Goal: Complete application form

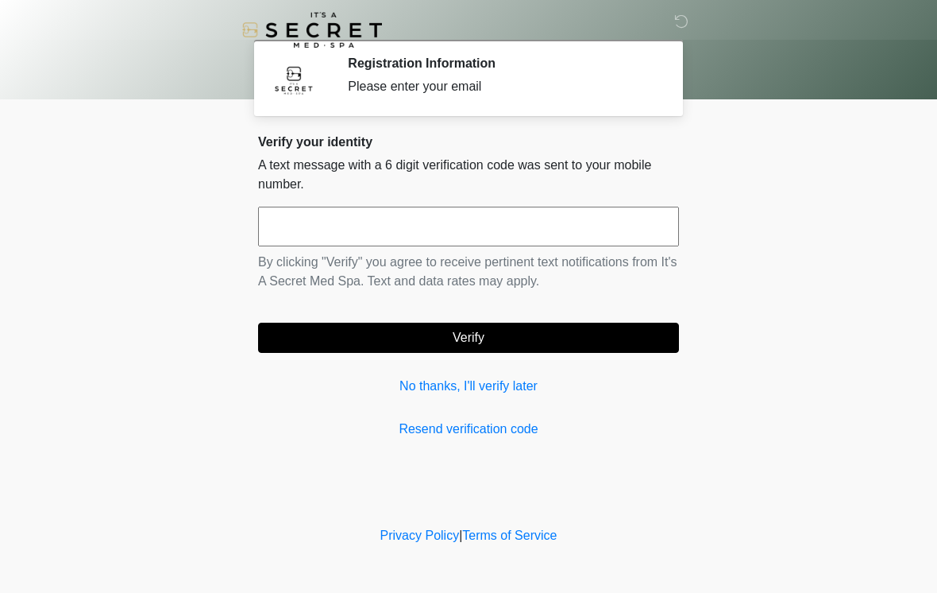
click at [506, 224] on input "text" at bounding box center [468, 227] width 421 height 40
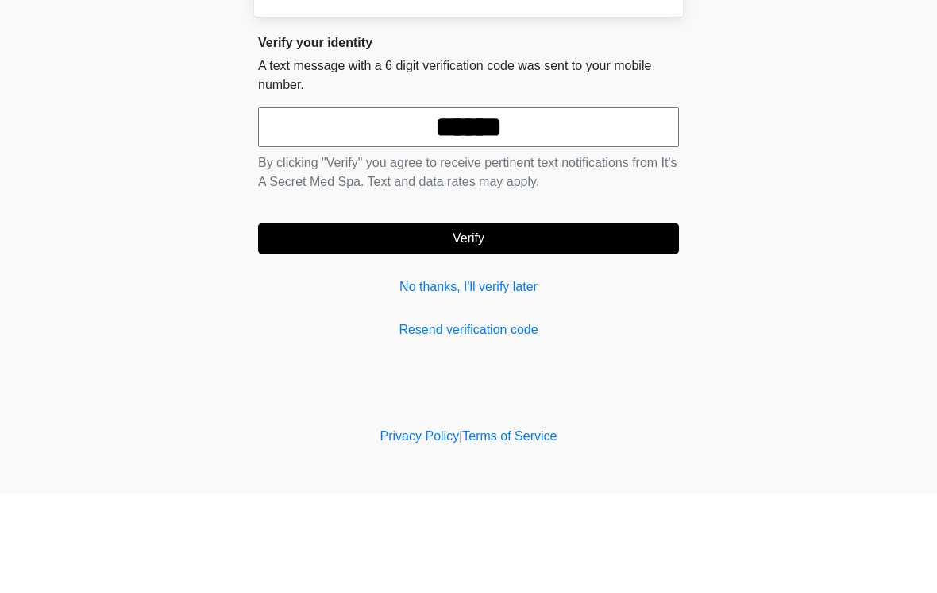
type input "******"
click at [622, 323] on button "Verify" at bounding box center [468, 338] width 421 height 30
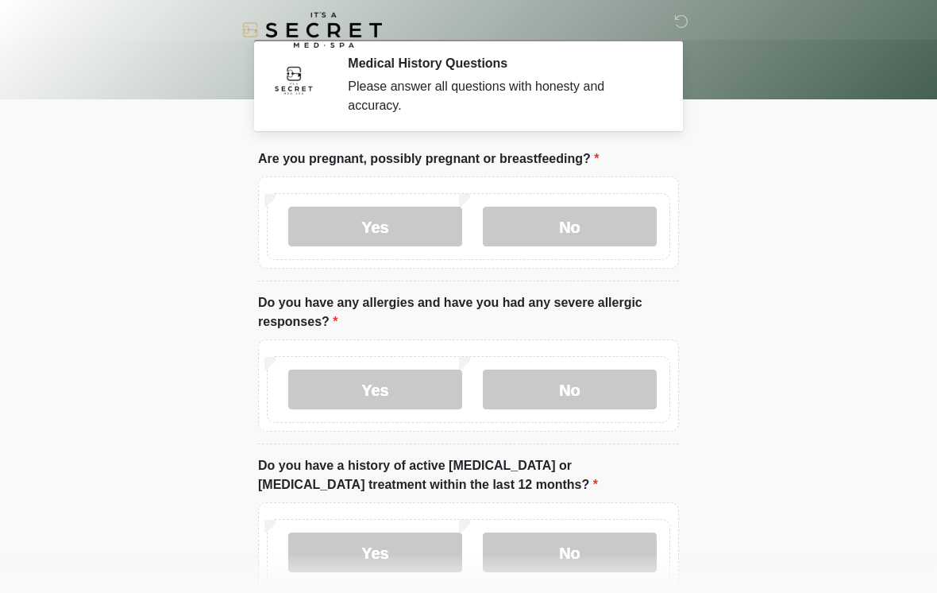
click at [605, 233] on label "No" at bounding box center [570, 227] width 174 height 40
click at [602, 394] on label "No" at bounding box center [570, 389] width 174 height 40
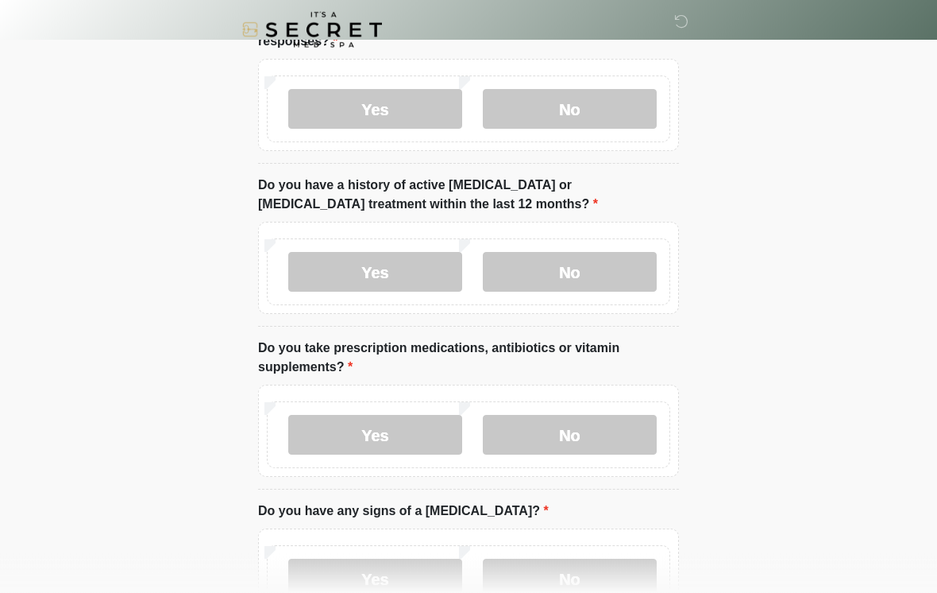
scroll to position [289, 0]
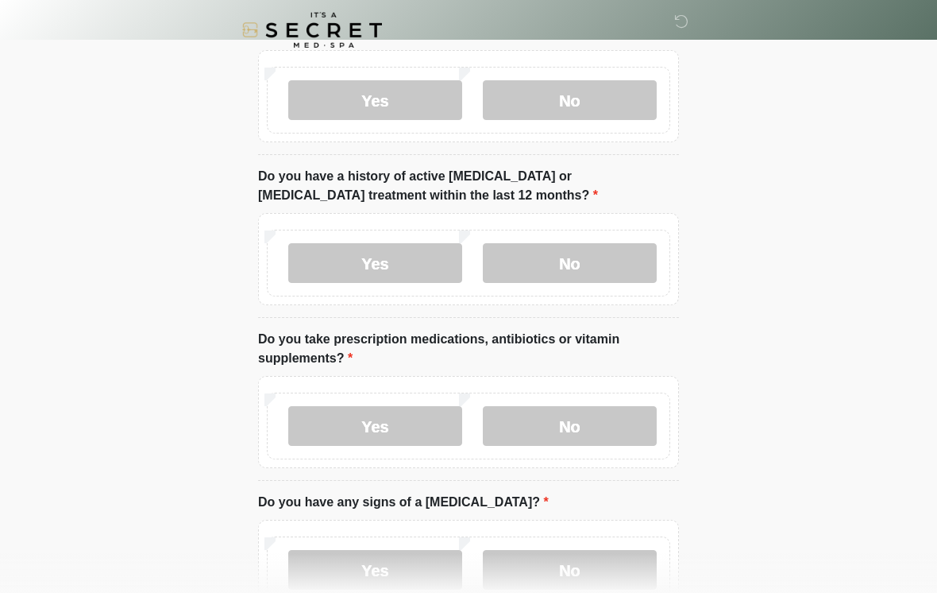
click at [591, 268] on label "No" at bounding box center [570, 263] width 174 height 40
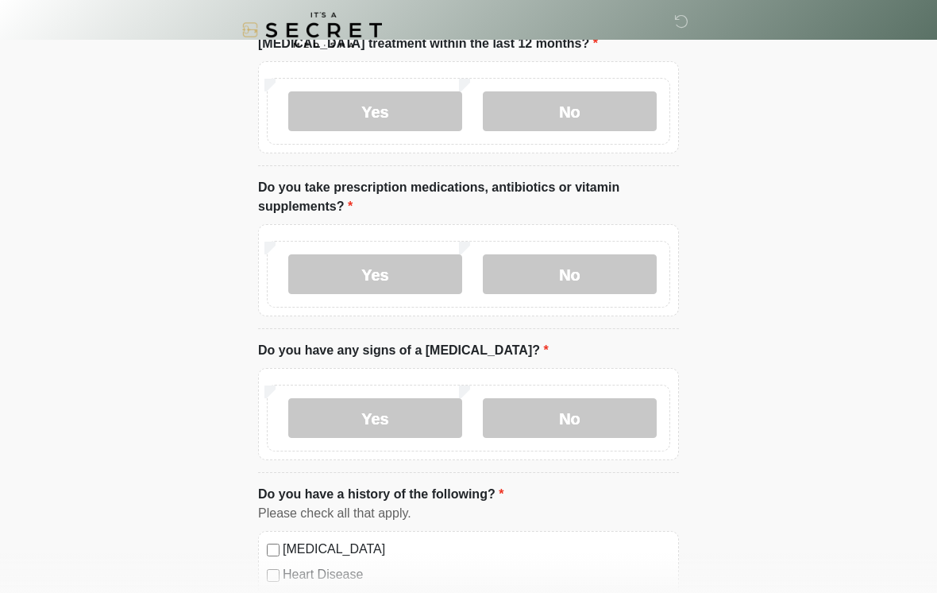
scroll to position [442, 0]
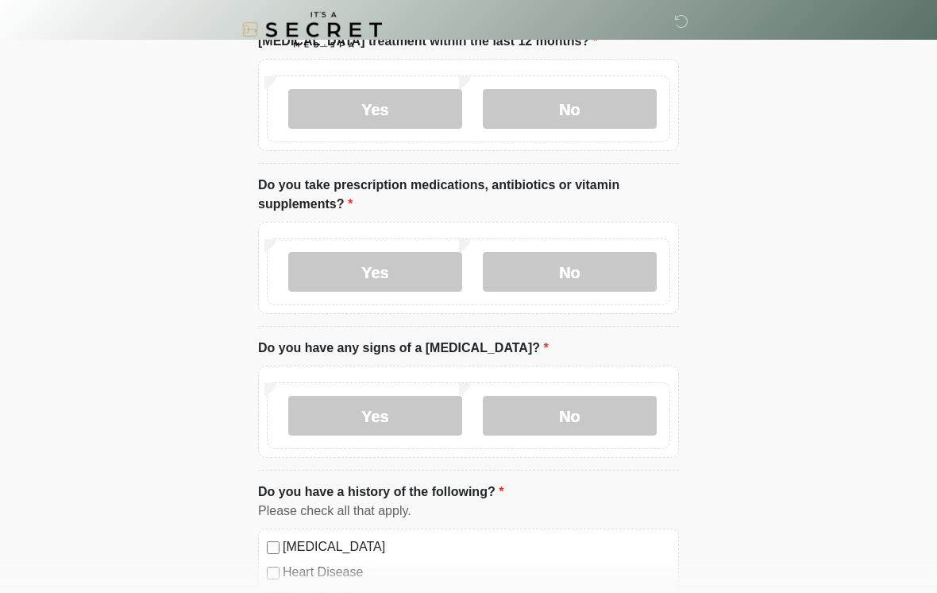
click at [392, 280] on label "Yes" at bounding box center [375, 273] width 174 height 40
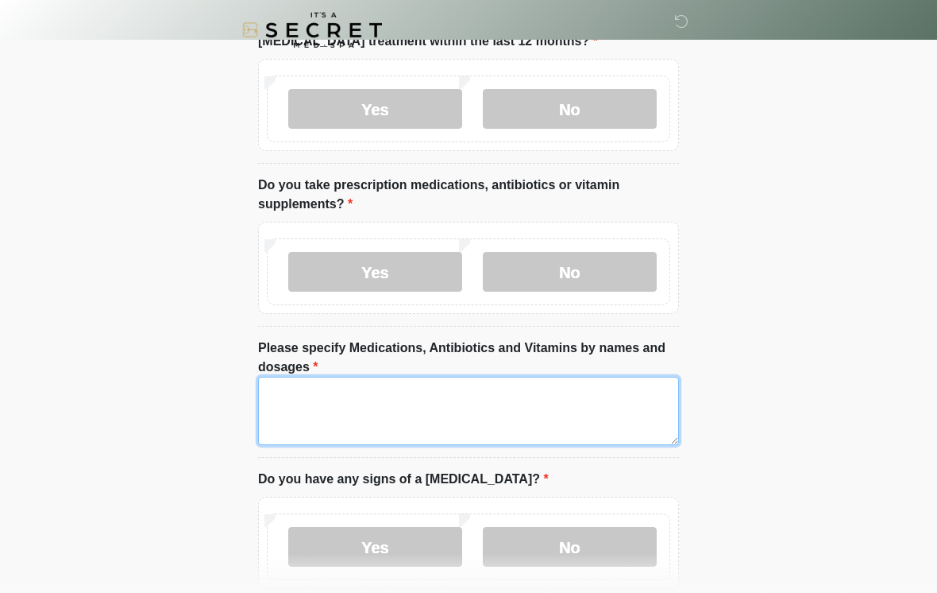
click at [428, 408] on textarea "Please specify Medications, Antibiotics and Vitamins by names and dosages" at bounding box center [468, 411] width 421 height 68
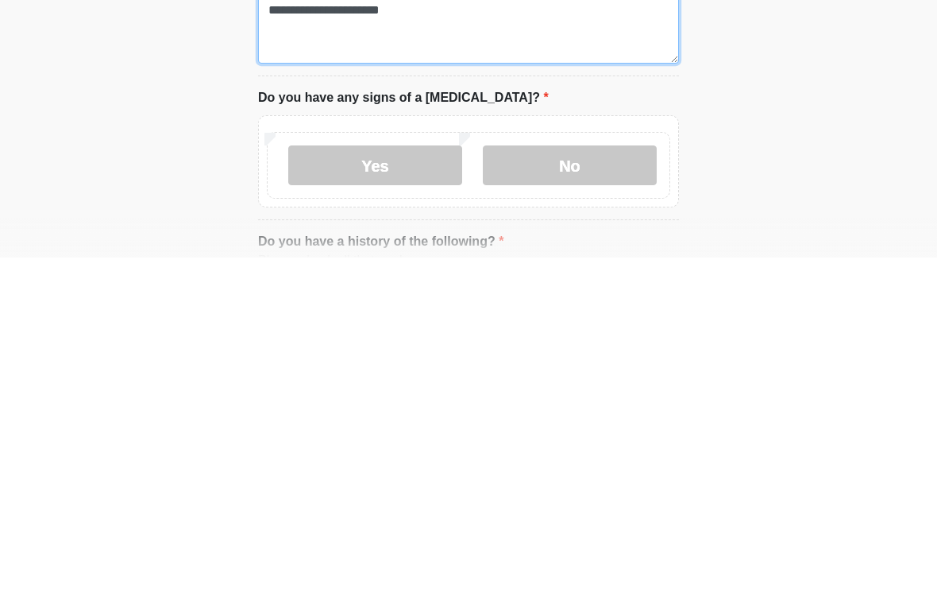
type textarea "**********"
click at [608, 481] on label "No" at bounding box center [570, 501] width 174 height 40
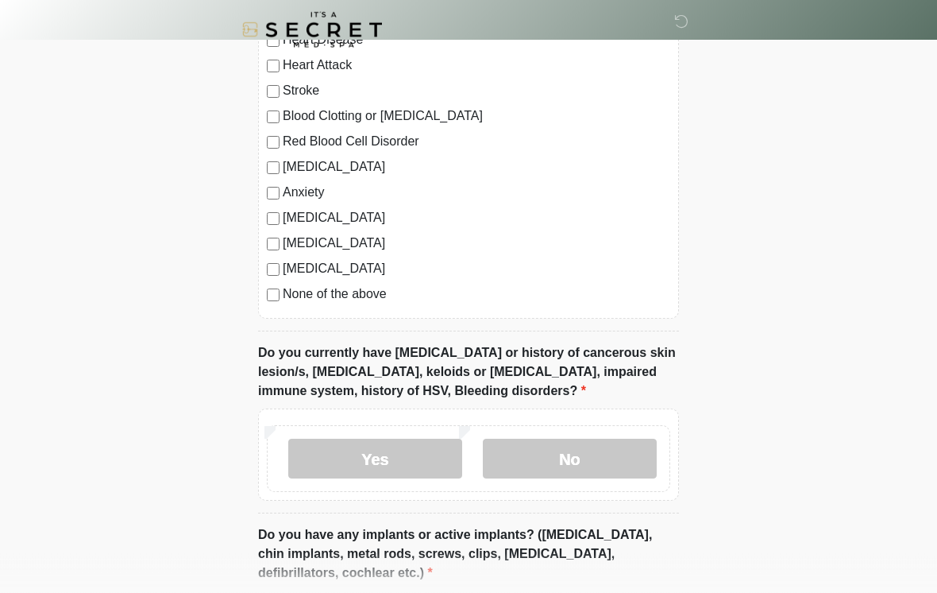
click at [595, 456] on label "No" at bounding box center [570, 459] width 174 height 40
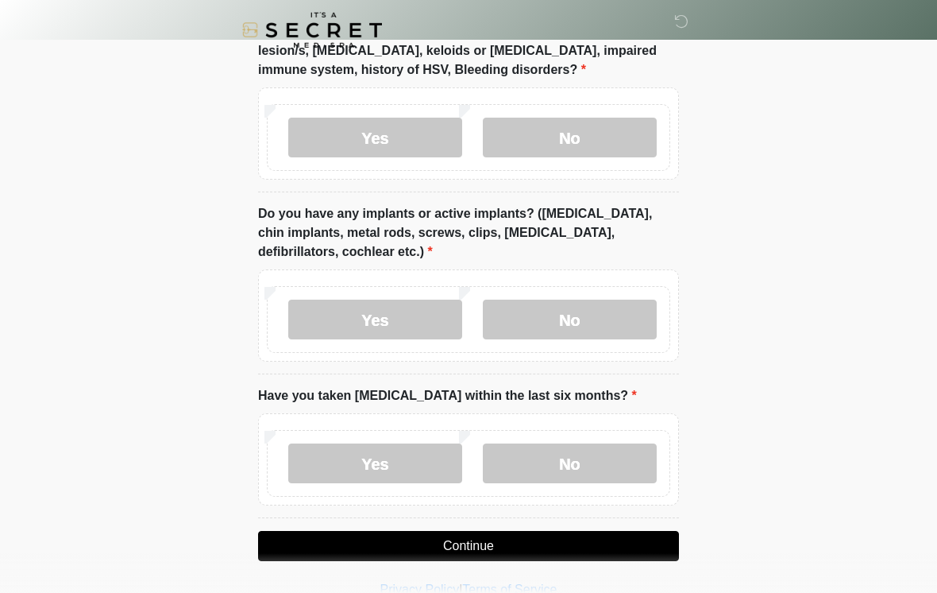
scroll to position [1453, 0]
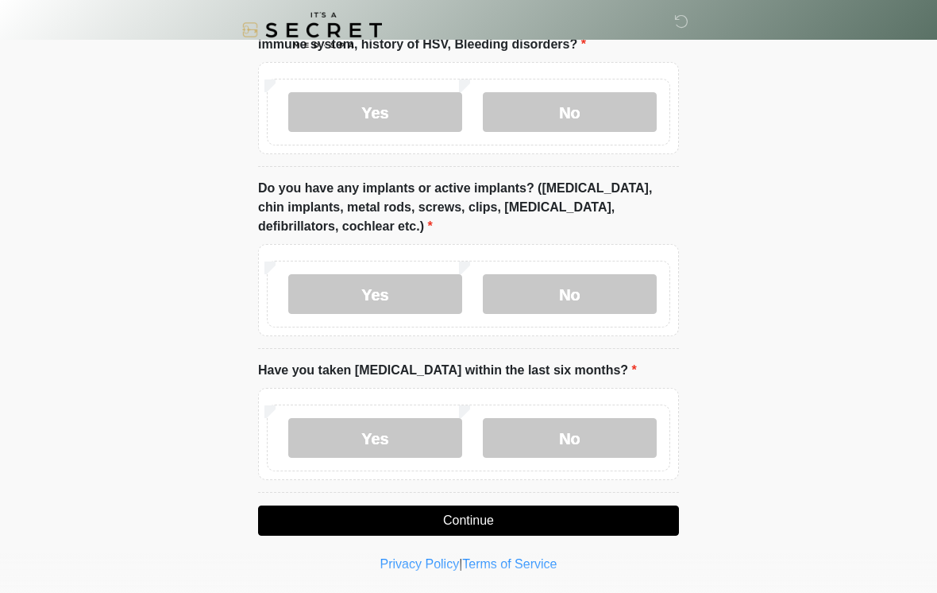
click at [415, 303] on label "Yes" at bounding box center [375, 294] width 174 height 40
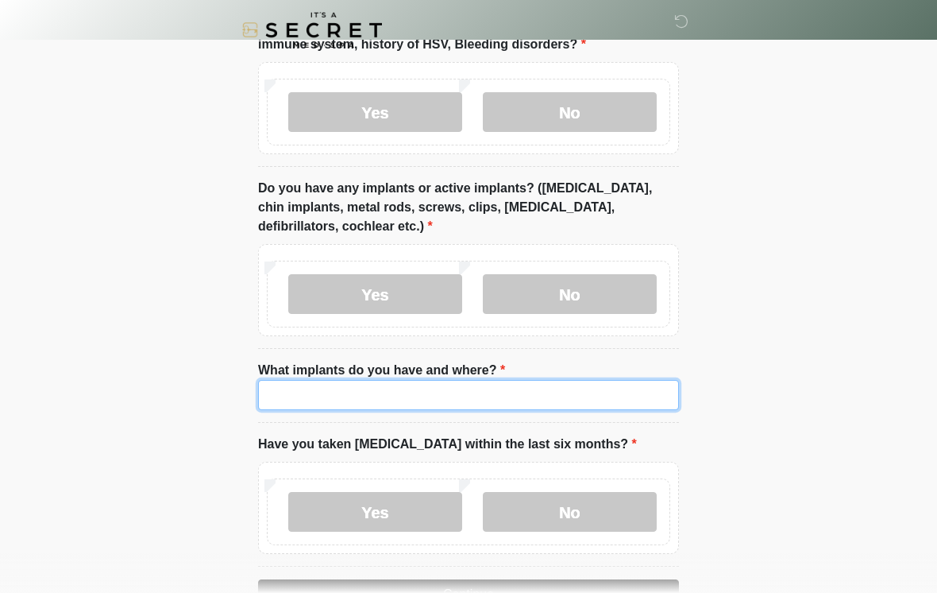
click at [512, 393] on input "What implants do you have and where?" at bounding box center [468, 395] width 421 height 30
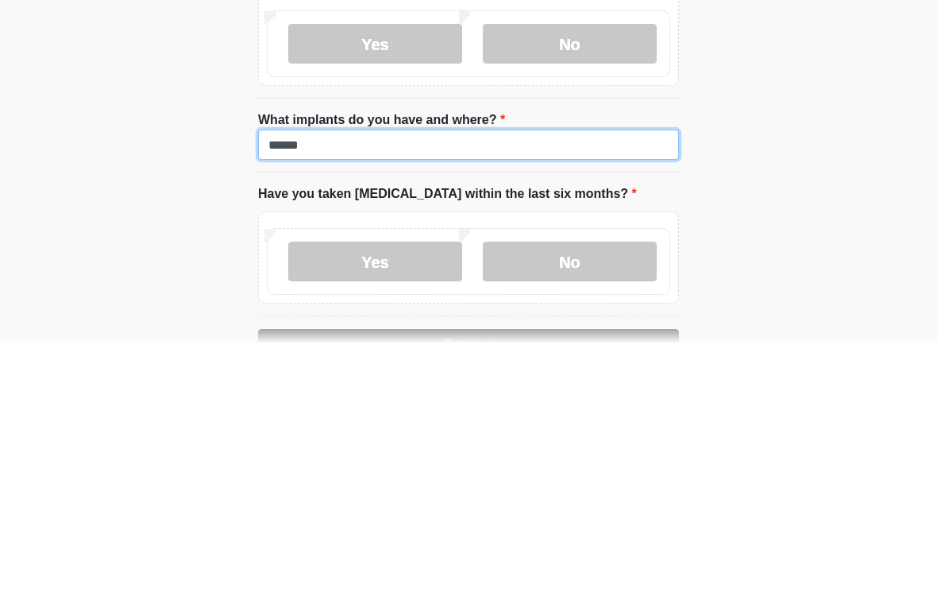
type input "******"
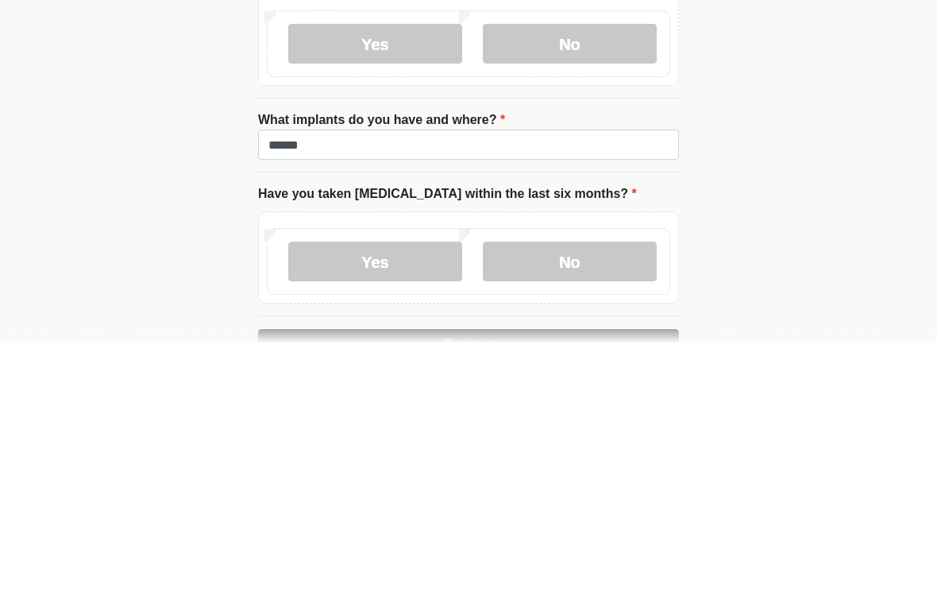
click at [605, 492] on label "No" at bounding box center [570, 512] width 174 height 40
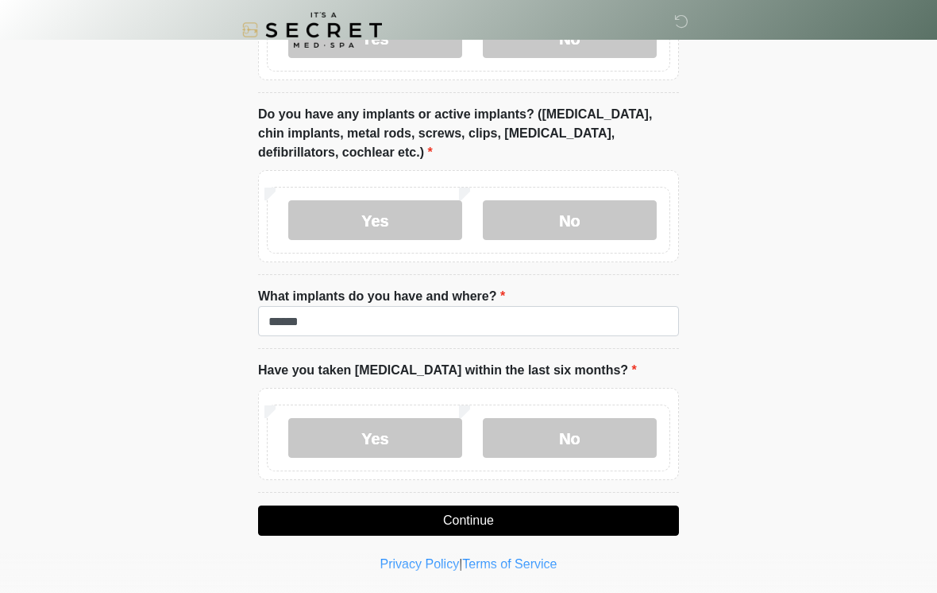
click at [564, 518] on button "Continue" at bounding box center [468, 520] width 421 height 30
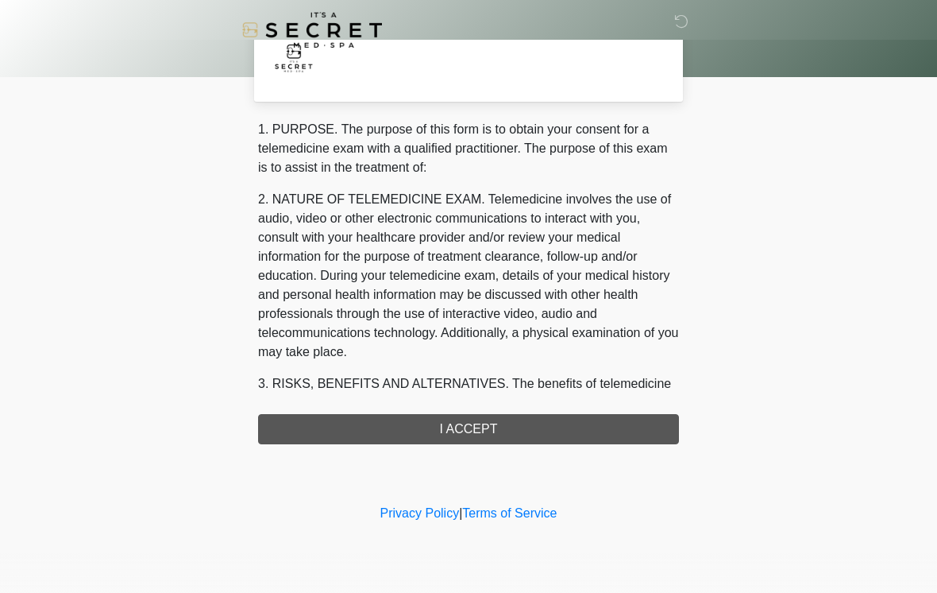
scroll to position [0, 0]
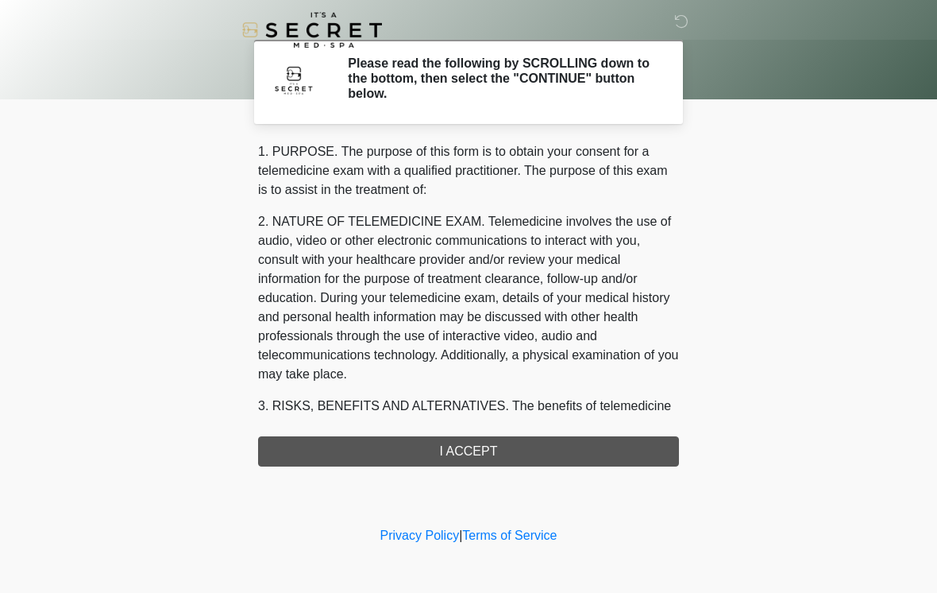
click at [589, 444] on div "1. PURPOSE. The purpose of this form is to obtain your consent for a telemedici…" at bounding box center [468, 304] width 421 height 324
click at [489, 461] on div "1. PURPOSE. The purpose of this form is to obtain your consent for a telemedici…" at bounding box center [468, 304] width 421 height 324
click at [500, 451] on div "1. PURPOSE. The purpose of this form is to obtain your consent for a telemedici…" at bounding box center [468, 304] width 421 height 324
click at [455, 460] on div "1. PURPOSE. The purpose of this form is to obtain your consent for a telemedici…" at bounding box center [468, 304] width 421 height 324
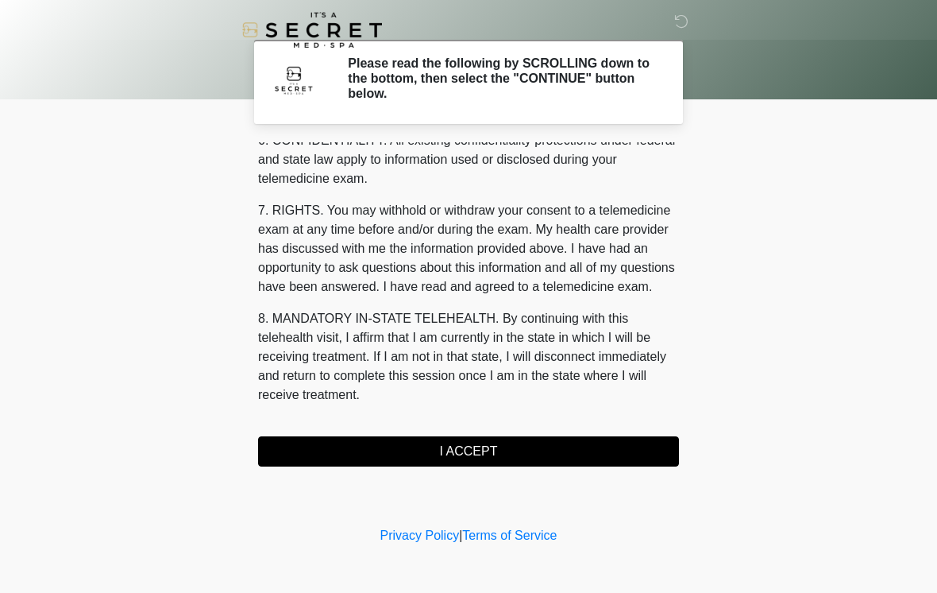
scroll to position [647, 0]
click at [485, 457] on button "I ACCEPT" at bounding box center [468, 451] width 421 height 30
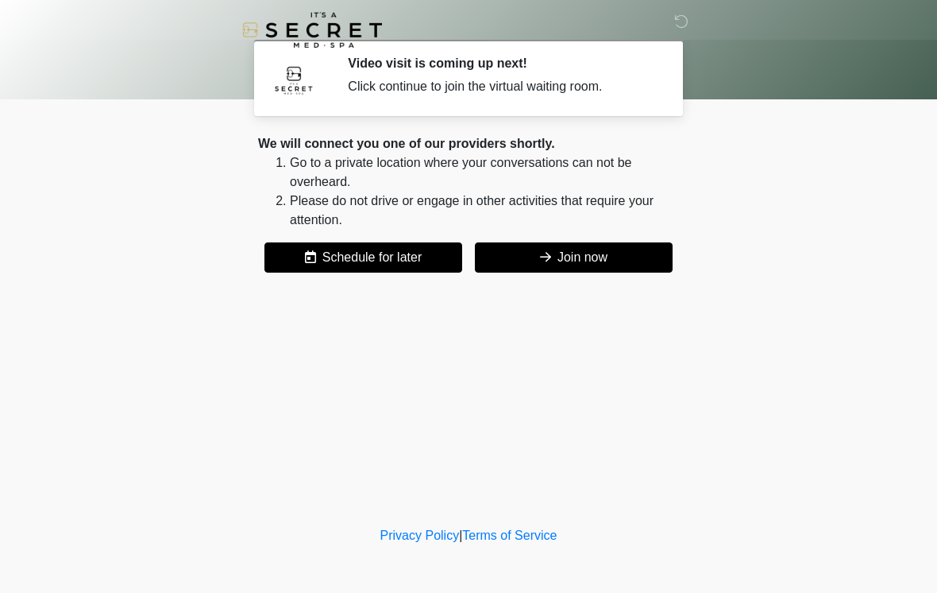
click at [620, 270] on button "Join now" at bounding box center [574, 257] width 198 height 30
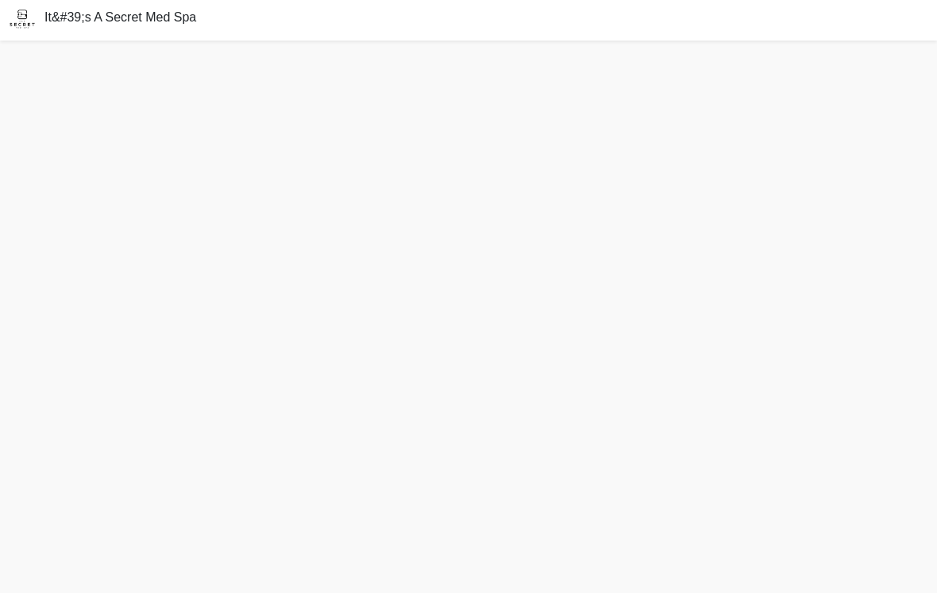
scroll to position [3, 0]
